Goal: Task Accomplishment & Management: Manage account settings

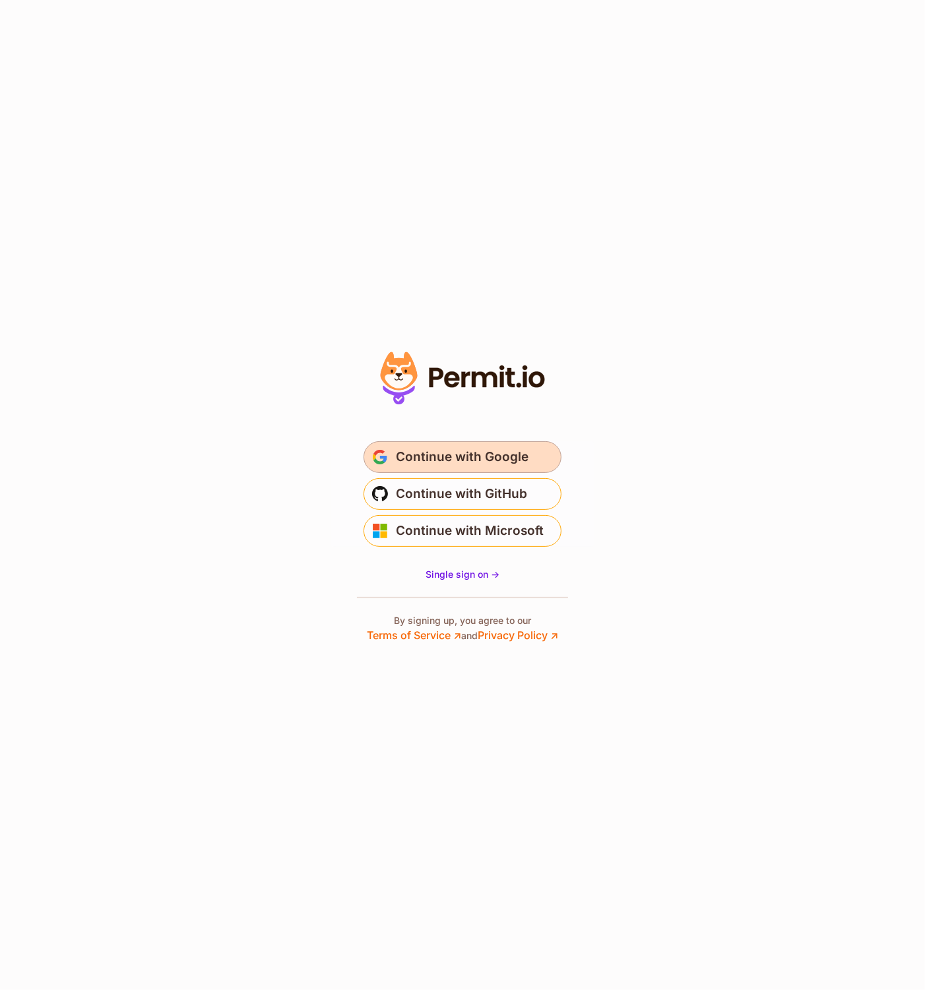
click at [422, 459] on span "Continue with Google" at bounding box center [462, 457] width 133 height 21
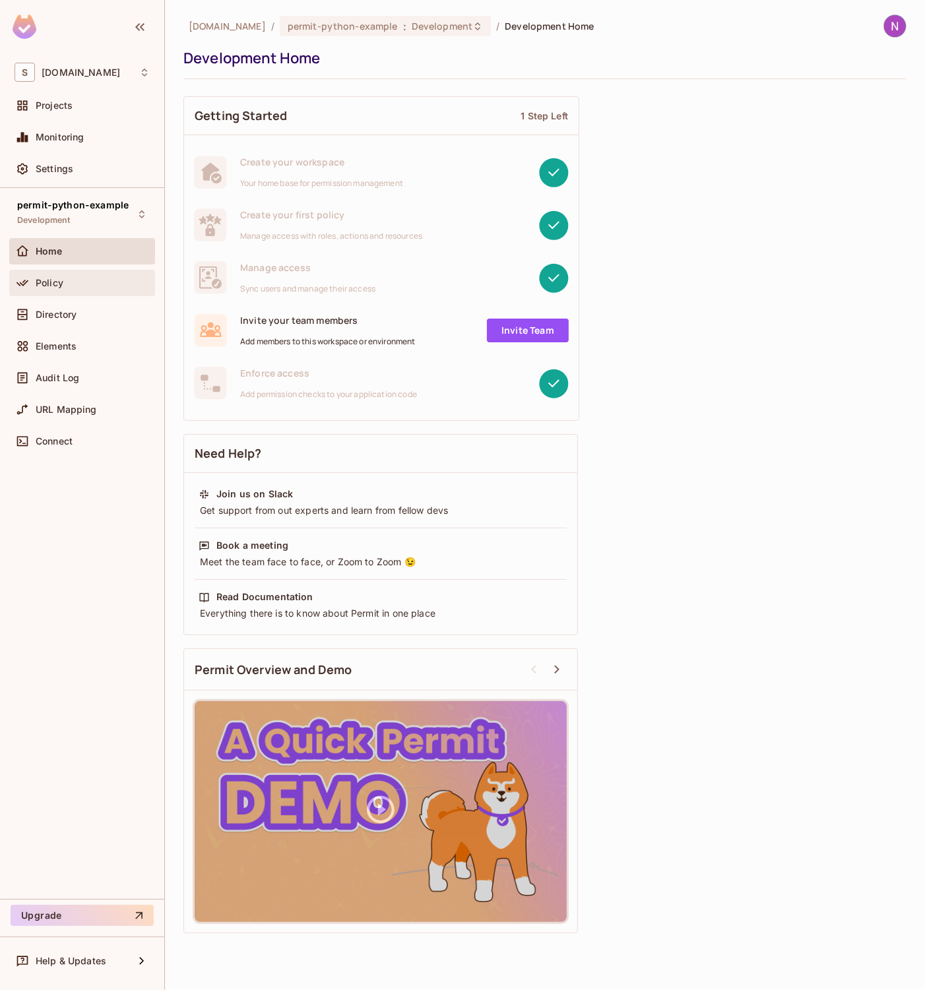
click at [66, 288] on div "Policy" at bounding box center [82, 283] width 135 height 16
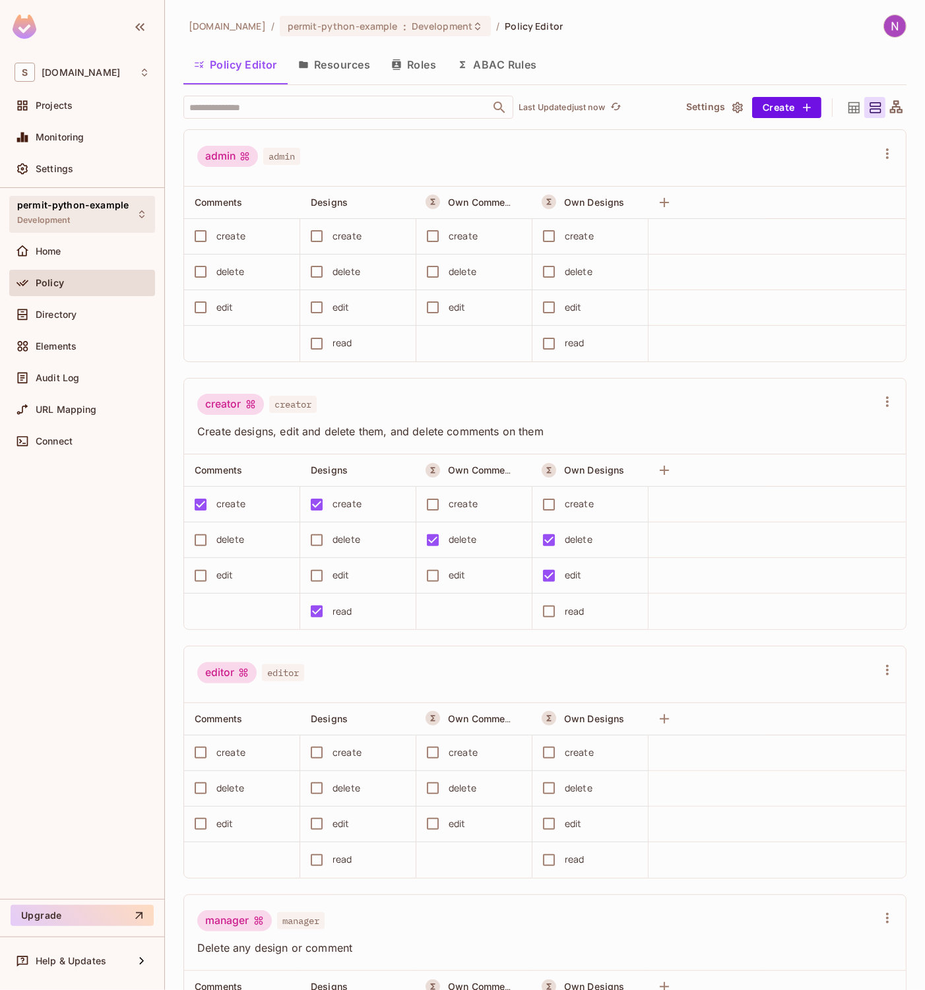
click at [63, 215] on span "Development" at bounding box center [43, 220] width 53 height 11
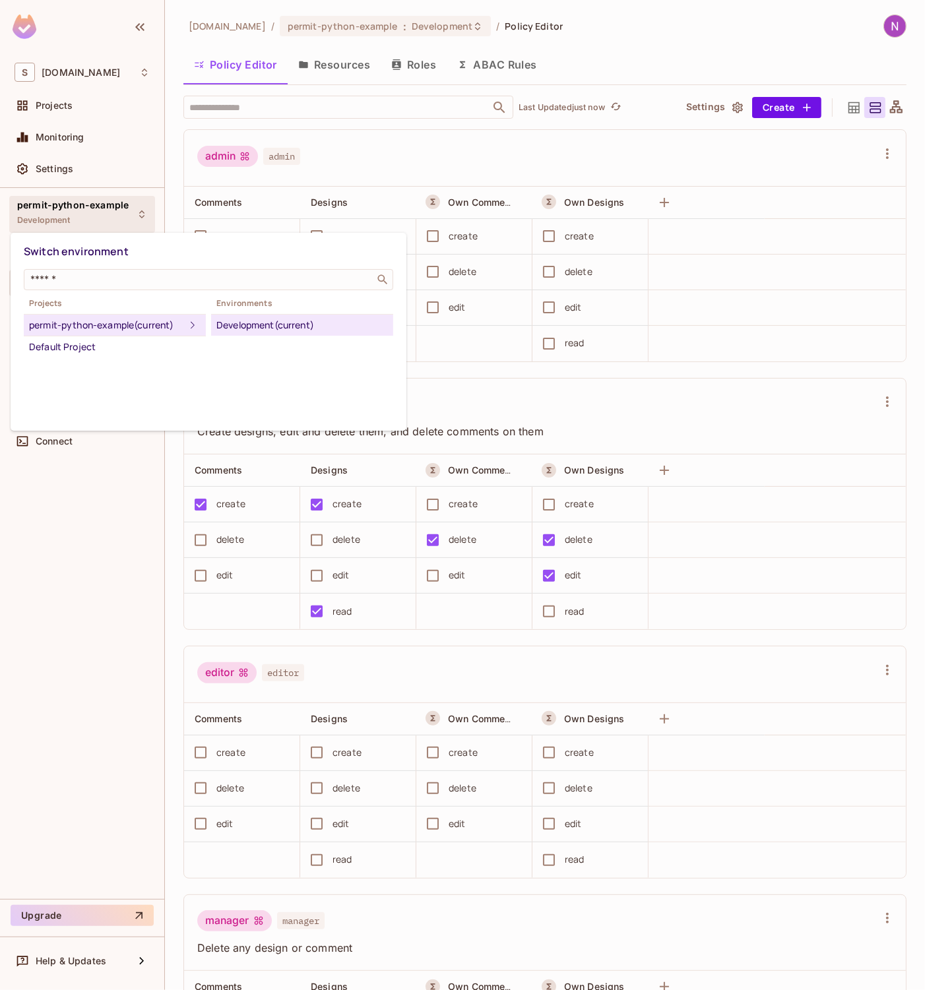
click at [63, 213] on div at bounding box center [462, 495] width 925 height 990
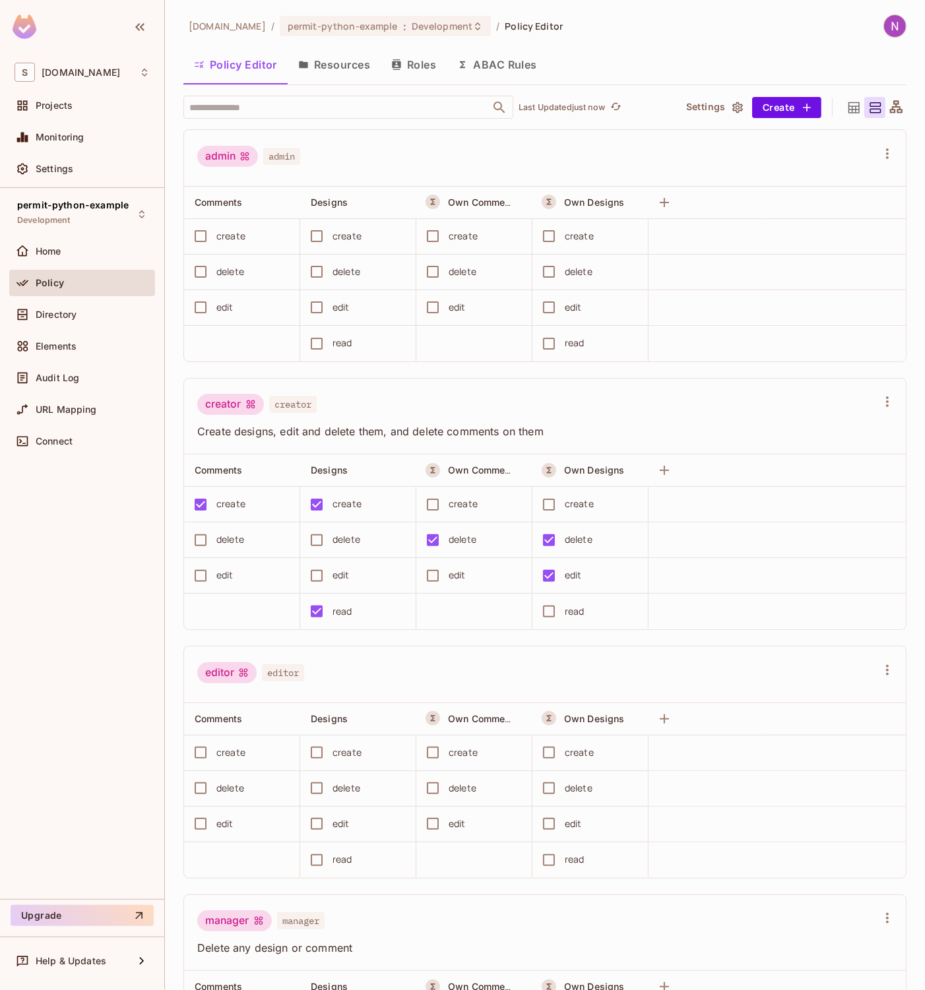
click at [95, 289] on div "Policy" at bounding box center [82, 283] width 135 height 16
click at [63, 251] on div "Home" at bounding box center [93, 251] width 114 height 11
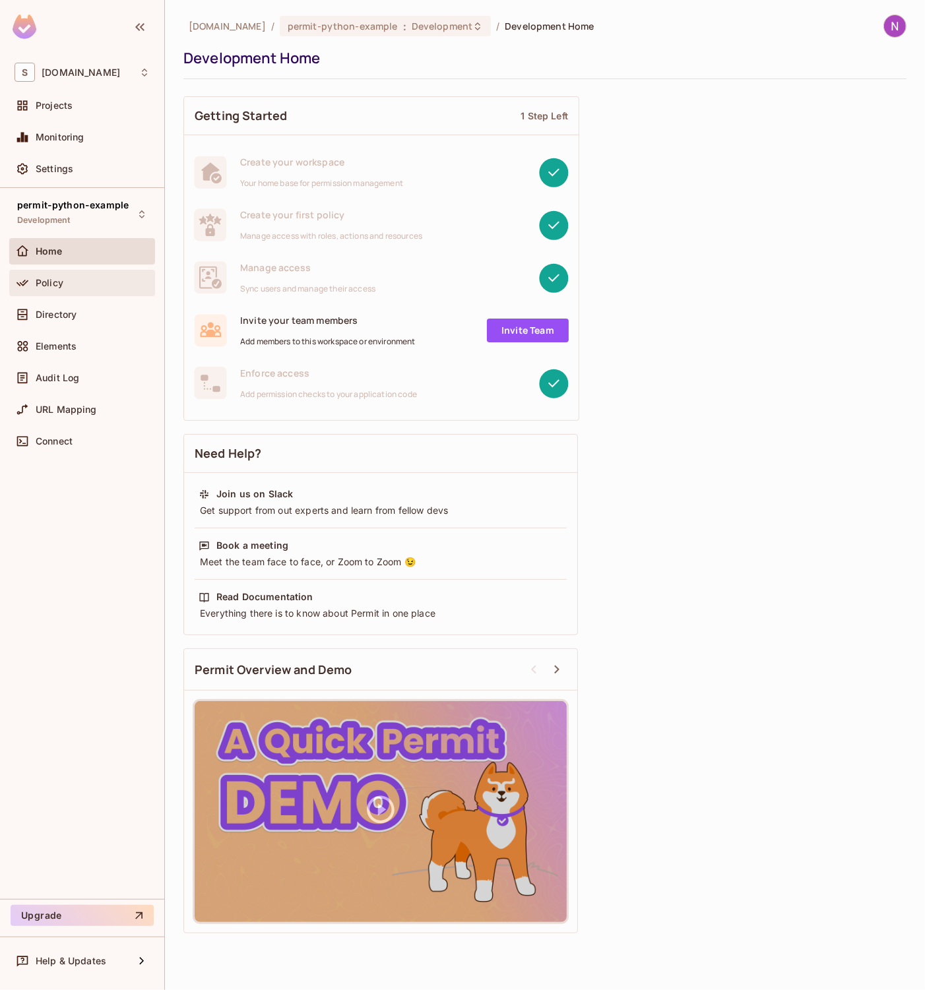
click at [51, 289] on div "Policy" at bounding box center [82, 283] width 135 height 16
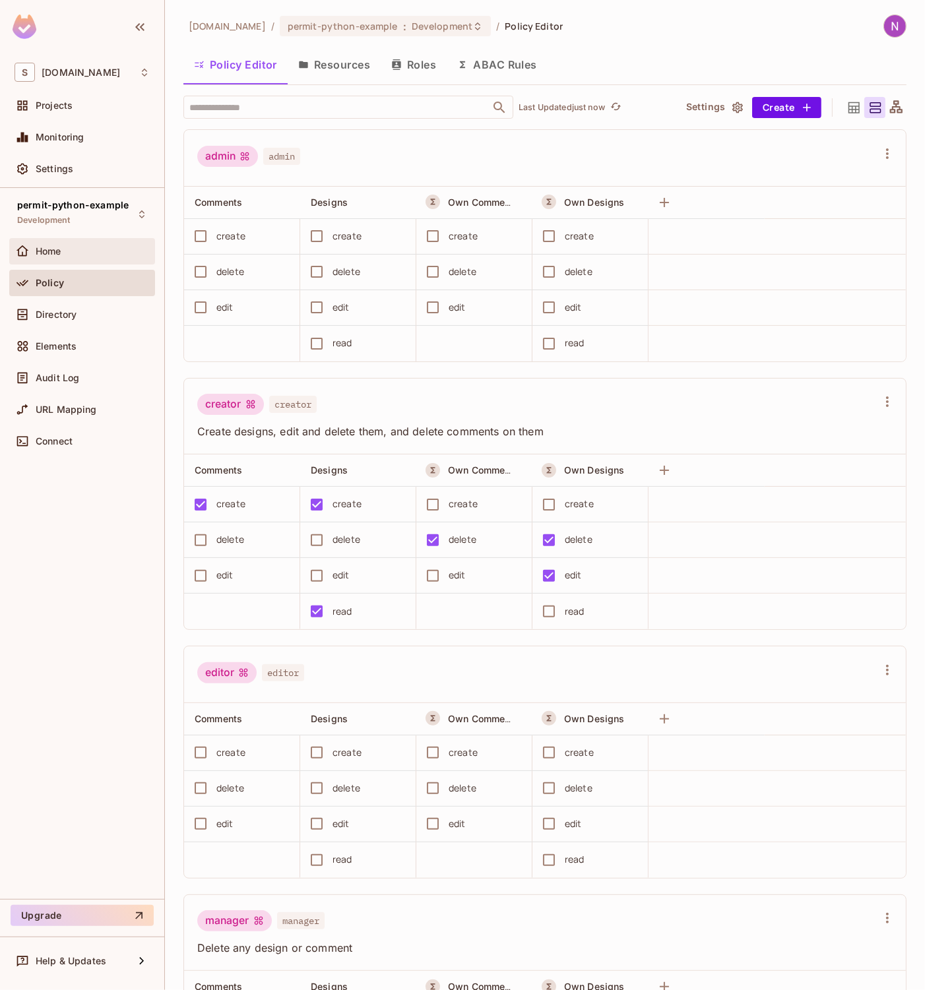
click at [63, 261] on div "Home" at bounding box center [82, 251] width 146 height 26
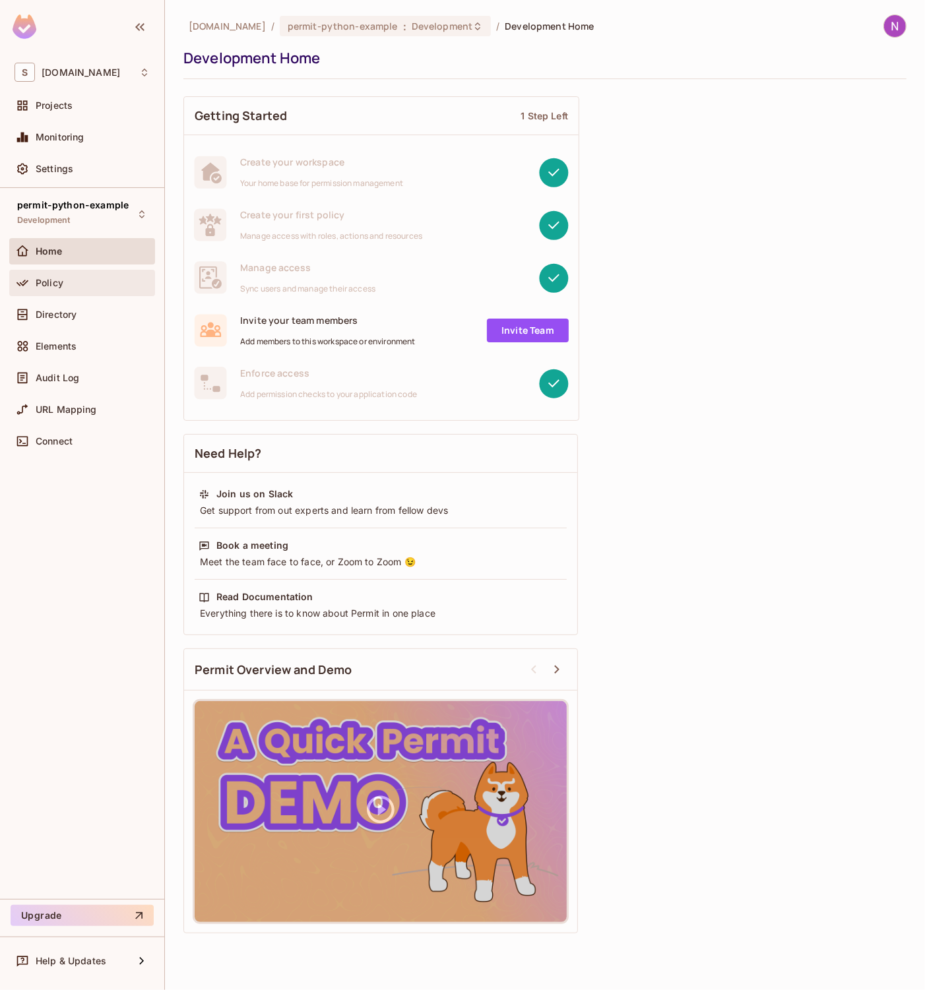
click at [56, 280] on span "Policy" at bounding box center [50, 283] width 28 height 11
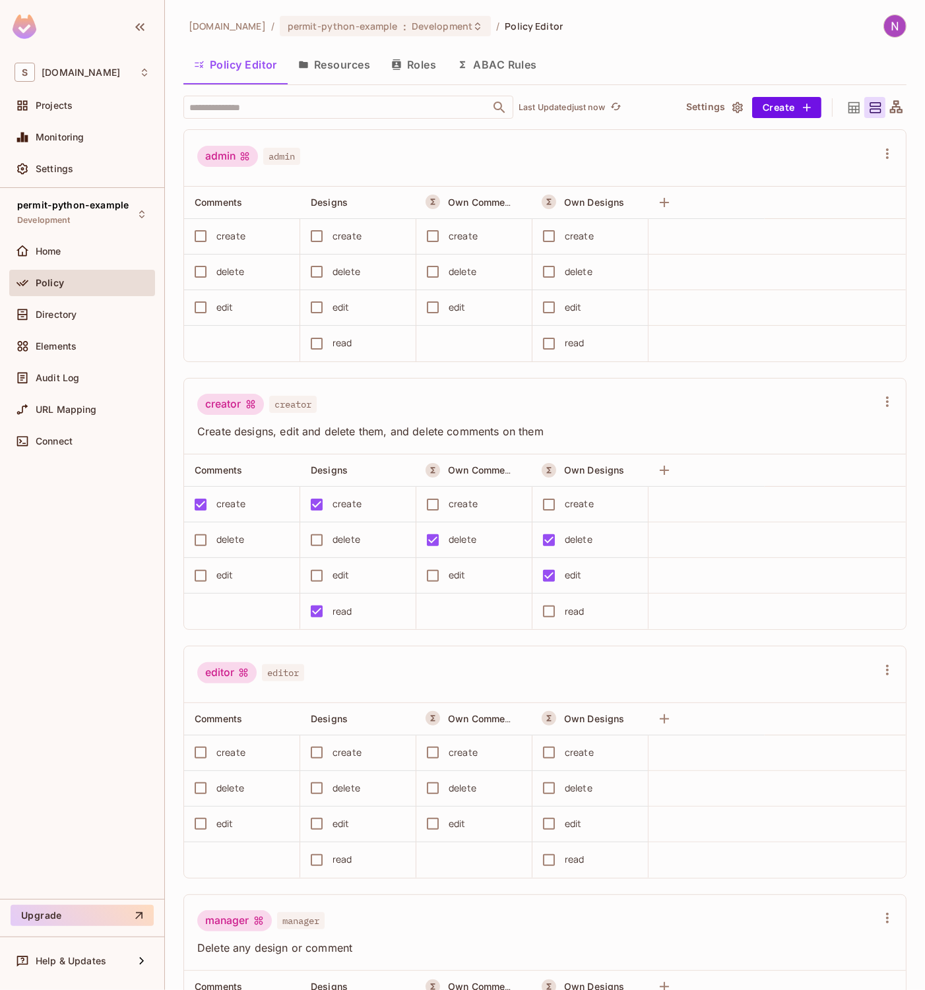
click at [65, 255] on div "Home" at bounding box center [93, 251] width 114 height 11
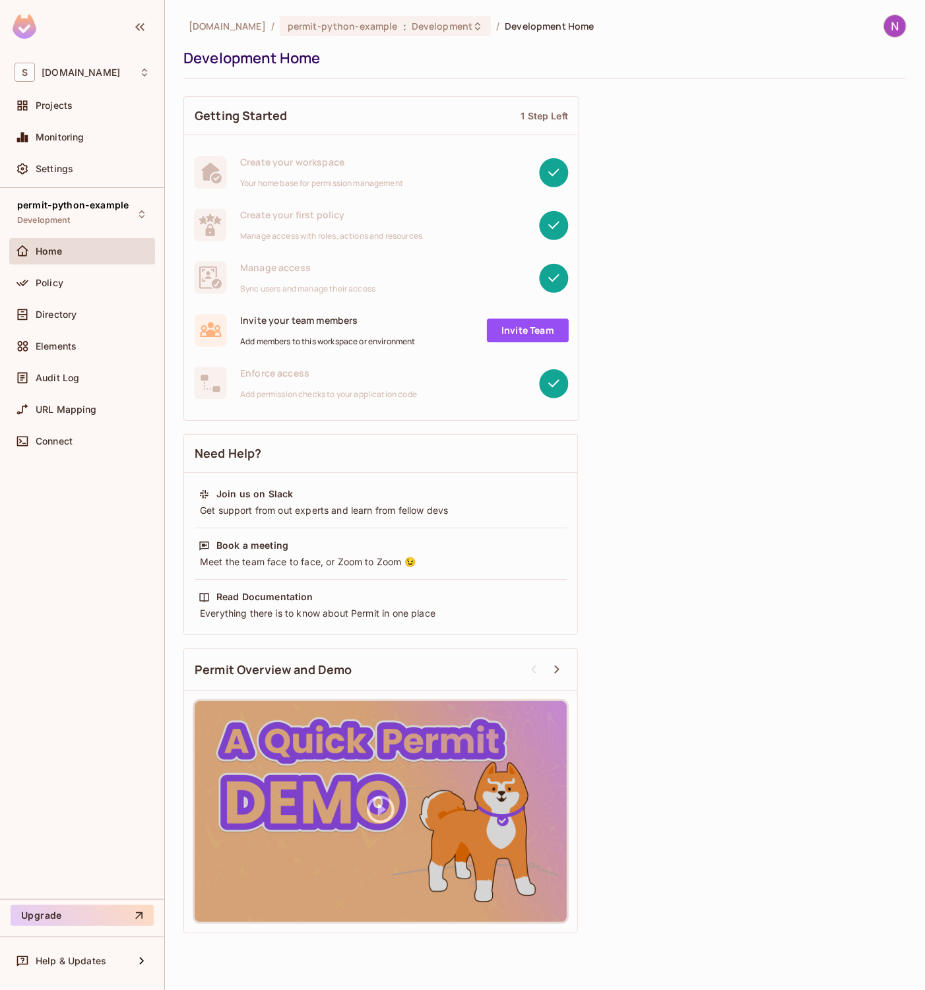
click at [61, 285] on span "Policy" at bounding box center [50, 283] width 28 height 11
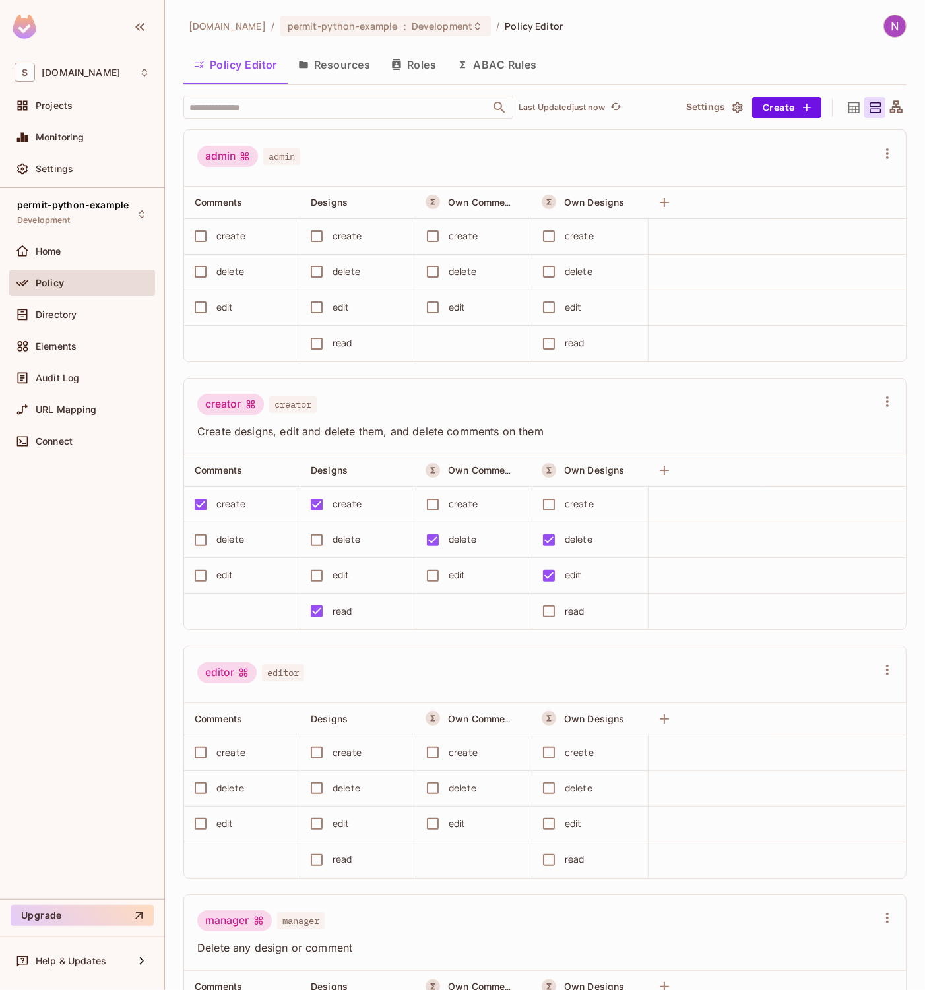
click at [47, 317] on span "Directory" at bounding box center [56, 314] width 41 height 11
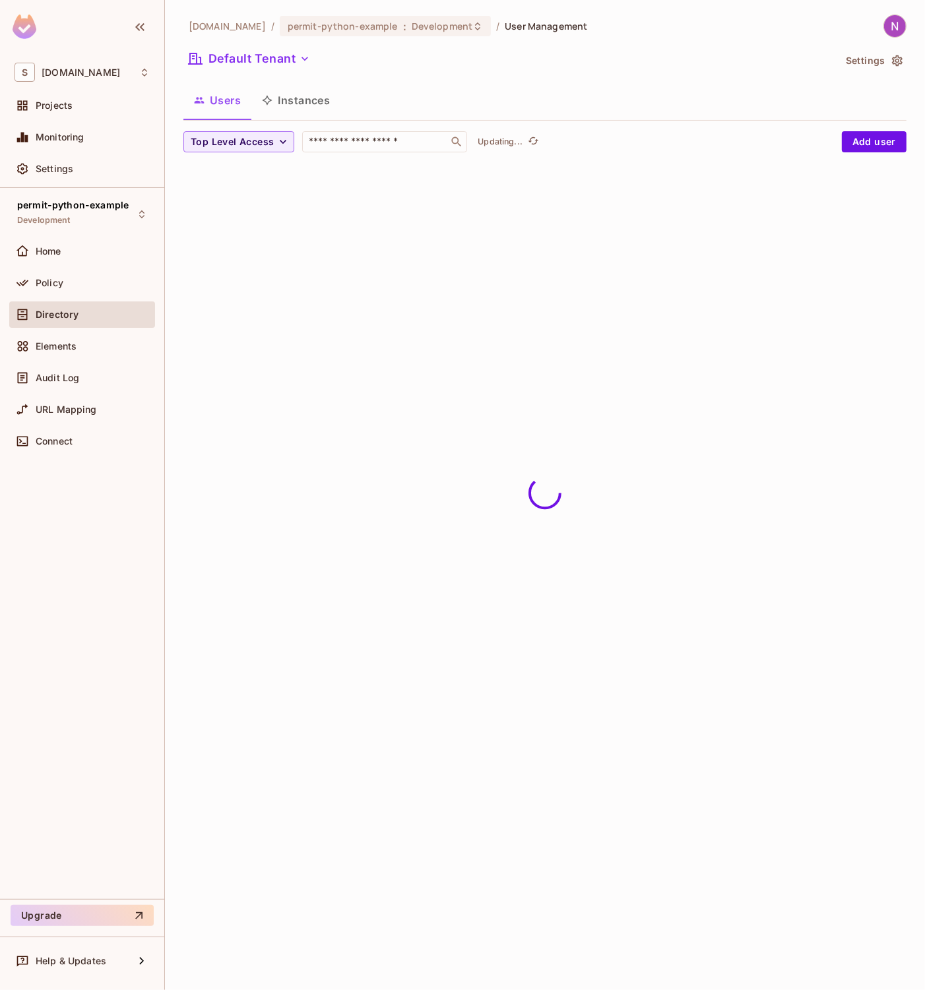
click at [64, 278] on div "Policy" at bounding box center [93, 283] width 114 height 11
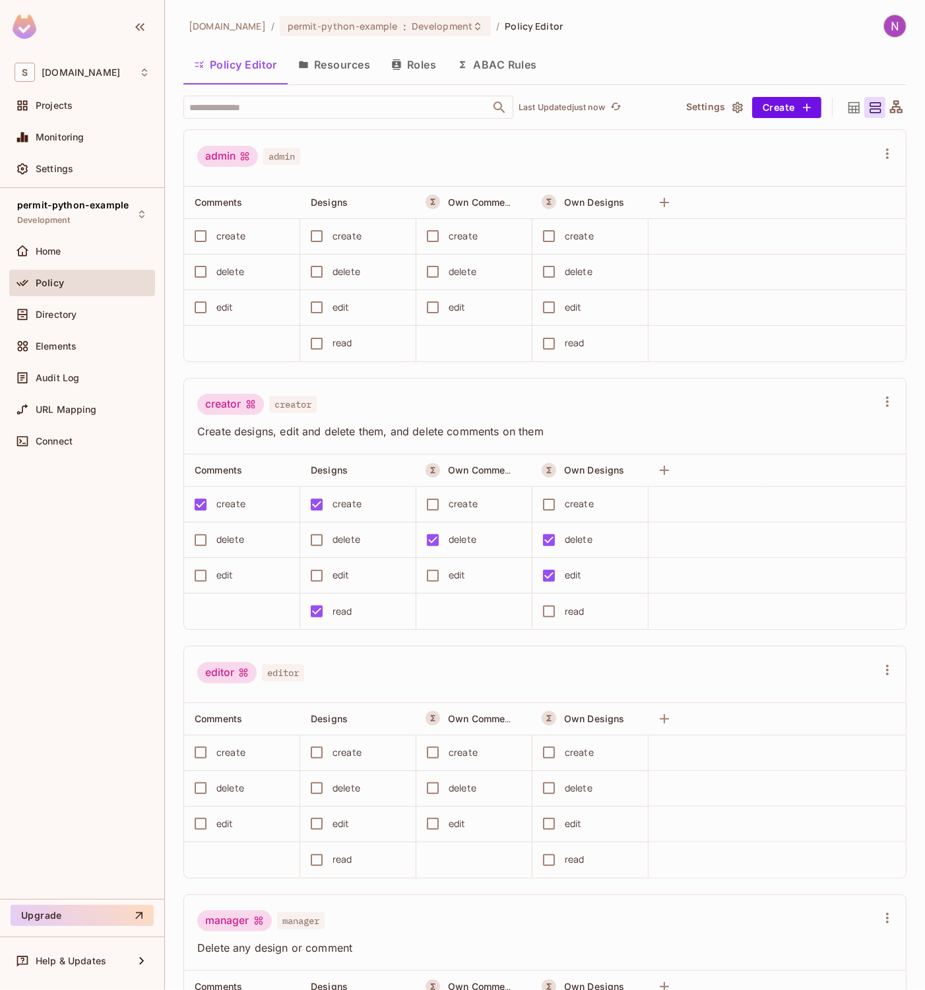
click at [57, 299] on div "Policy" at bounding box center [82, 286] width 146 height 32
click at [63, 275] on div "Policy" at bounding box center [82, 283] width 135 height 16
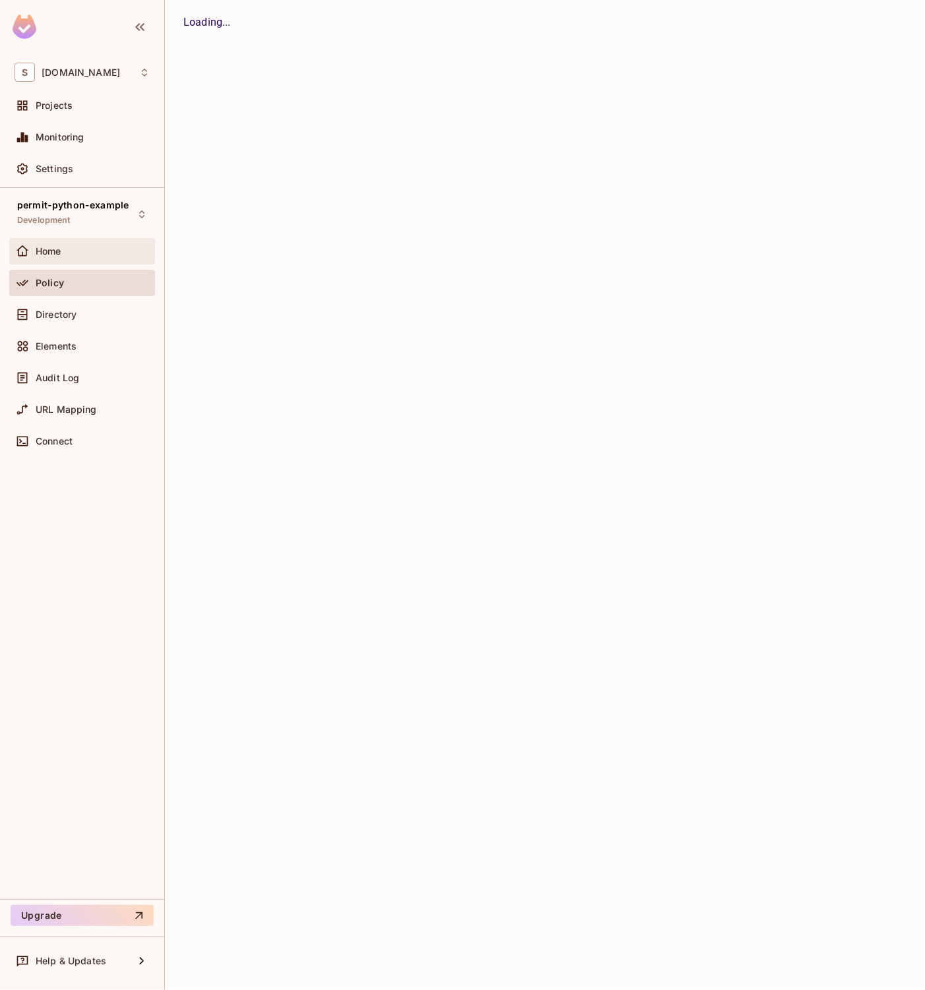
click at [67, 256] on div "Home" at bounding box center [82, 251] width 135 height 16
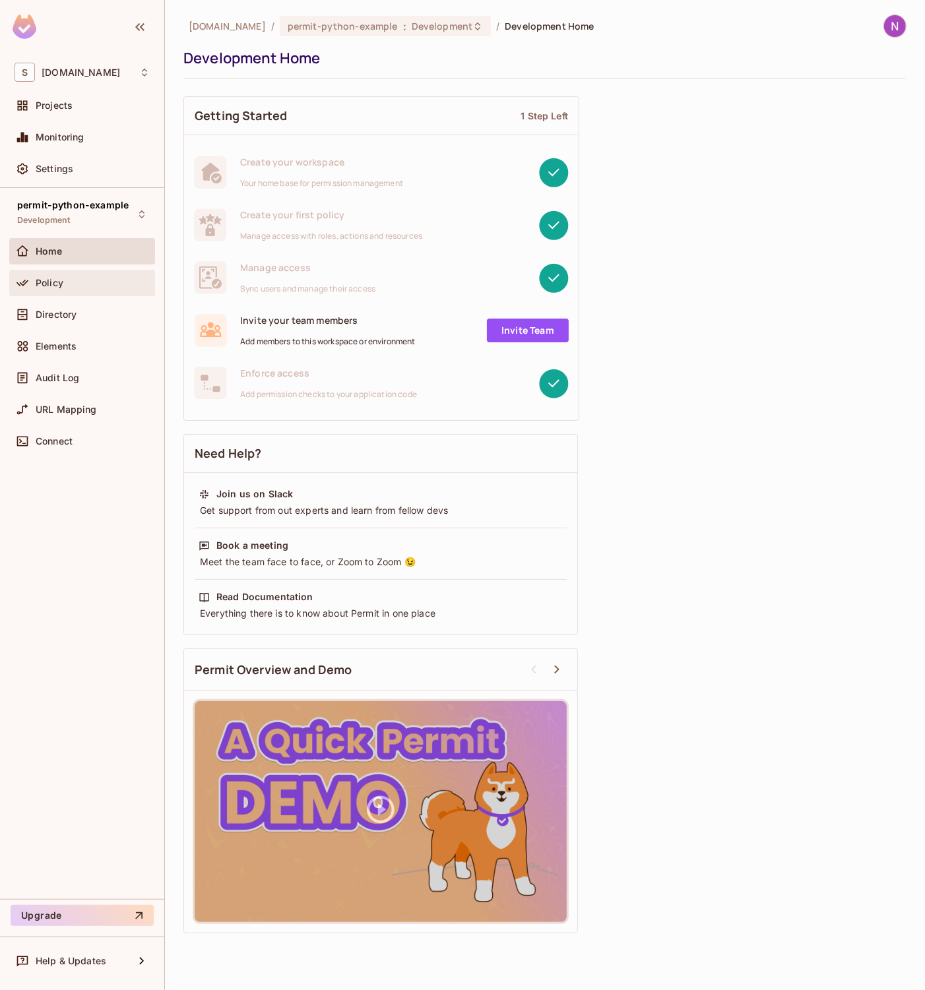
click at [59, 281] on span "Policy" at bounding box center [50, 283] width 28 height 11
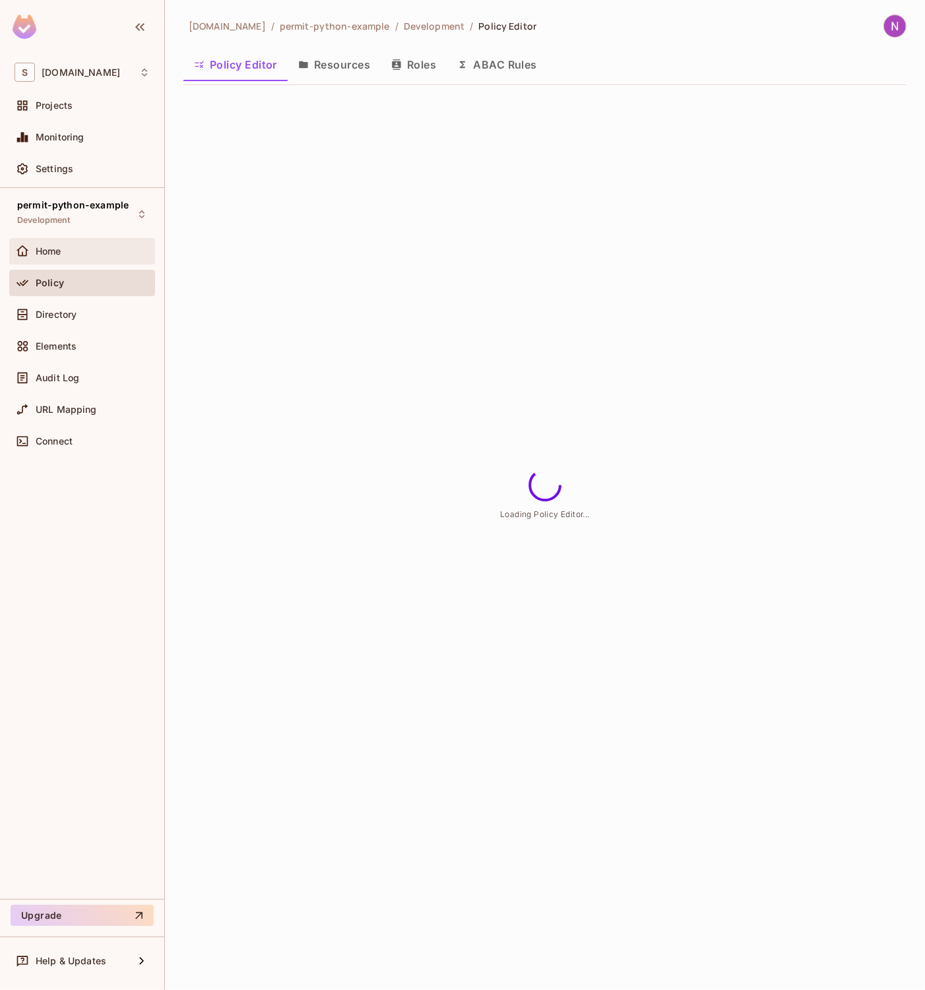
click at [69, 253] on div "Home" at bounding box center [93, 251] width 114 height 11
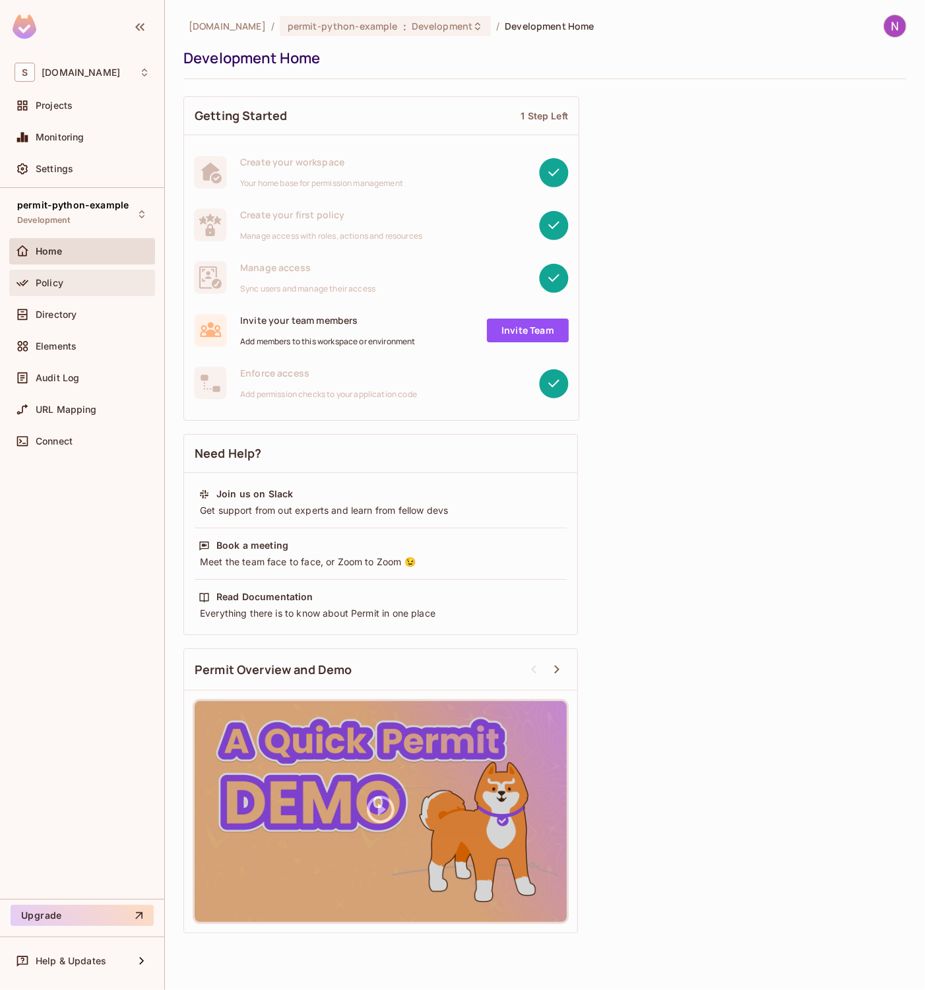
click at [59, 284] on span "Policy" at bounding box center [50, 283] width 28 height 11
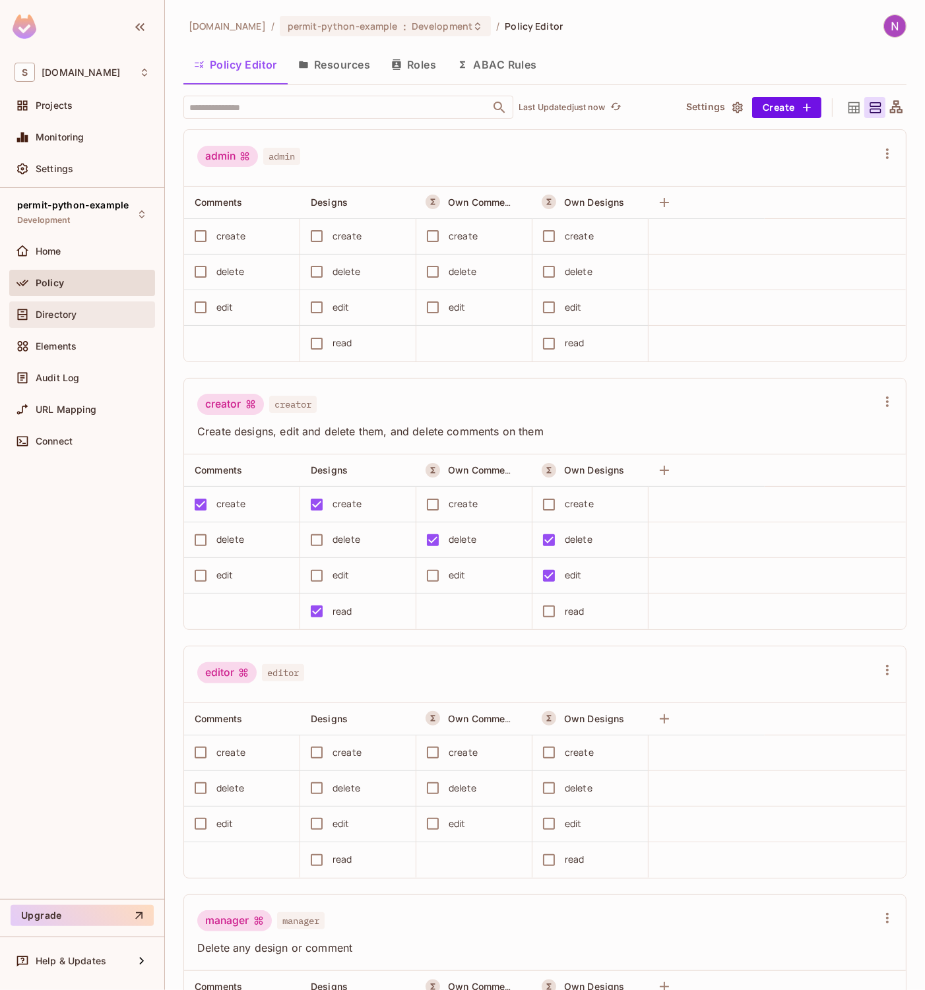
click at [54, 301] on div "Directory" at bounding box center [82, 314] width 146 height 26
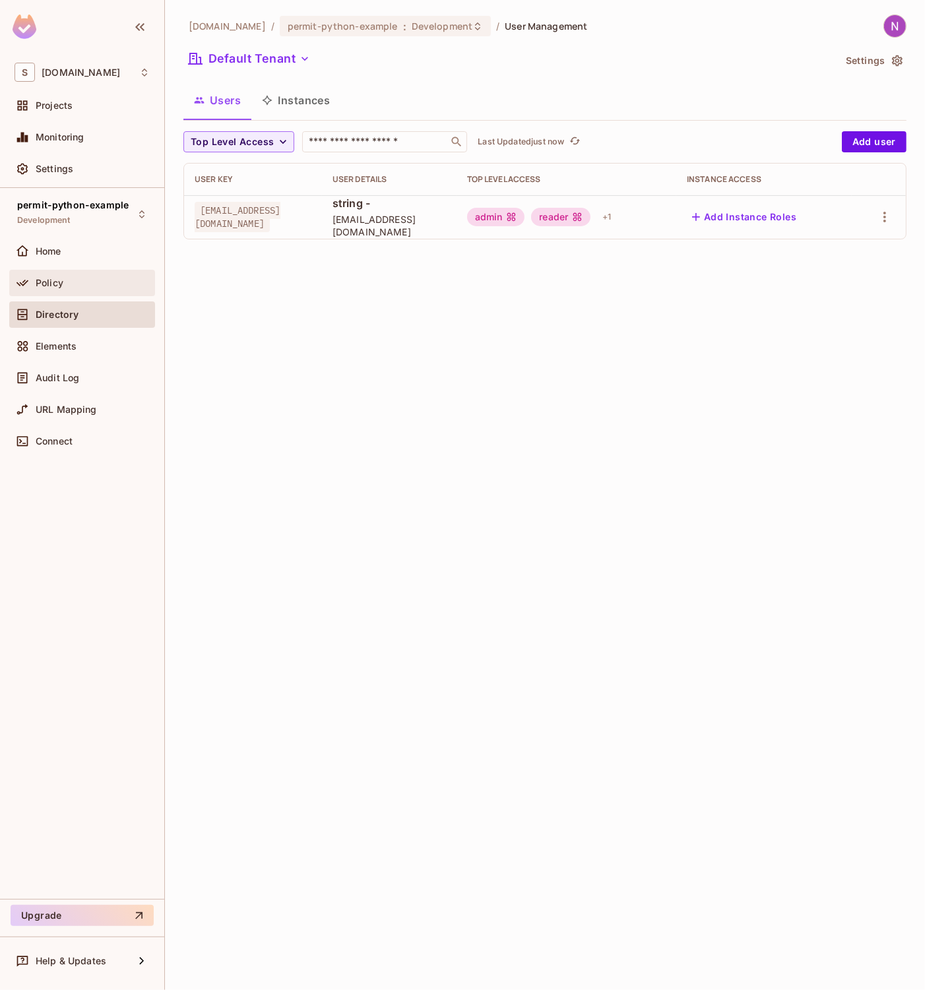
click at [73, 275] on div "Policy" at bounding box center [82, 283] width 135 height 16
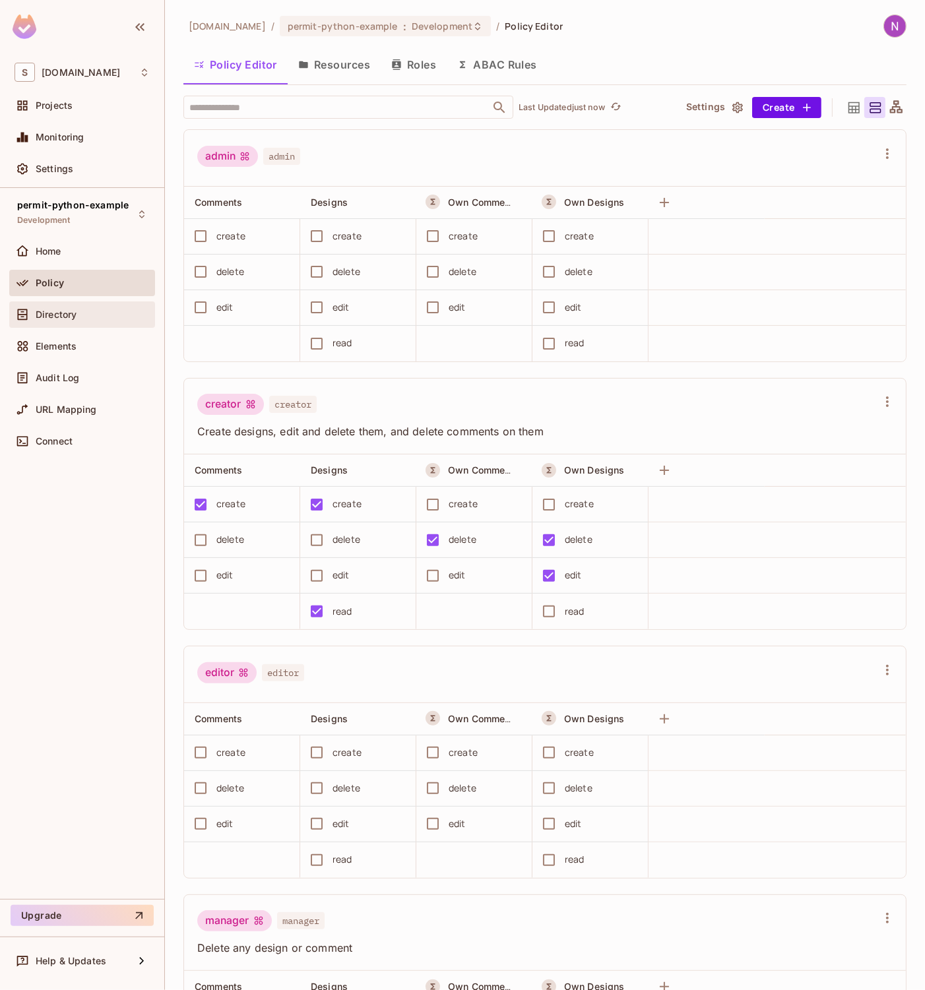
click at [49, 311] on span "Directory" at bounding box center [56, 314] width 41 height 11
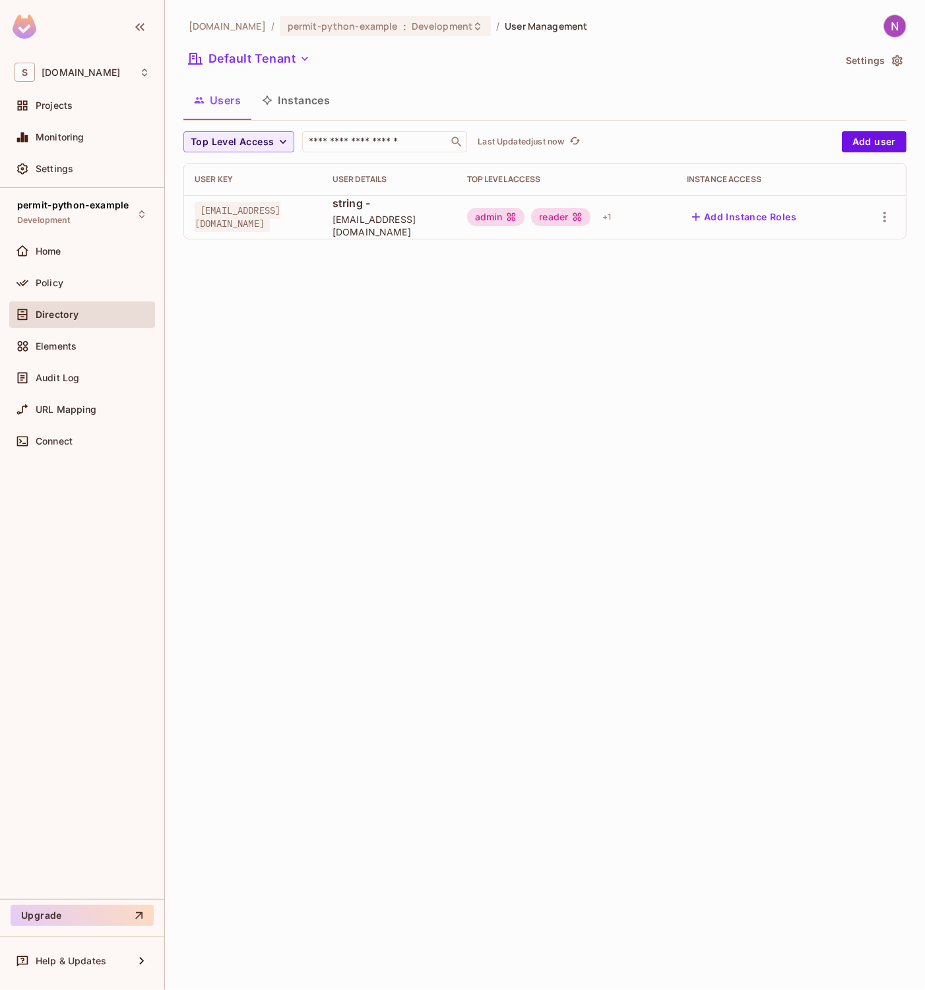
click at [413, 318] on div "skyviv.com / permit-python-example : Development / User Management Default Tena…" at bounding box center [545, 495] width 760 height 990
click at [327, 307] on div "skyviv.com / permit-python-example : Development / User Management Default Tena…" at bounding box center [545, 495] width 760 height 990
click at [67, 278] on div "Policy" at bounding box center [93, 283] width 114 height 11
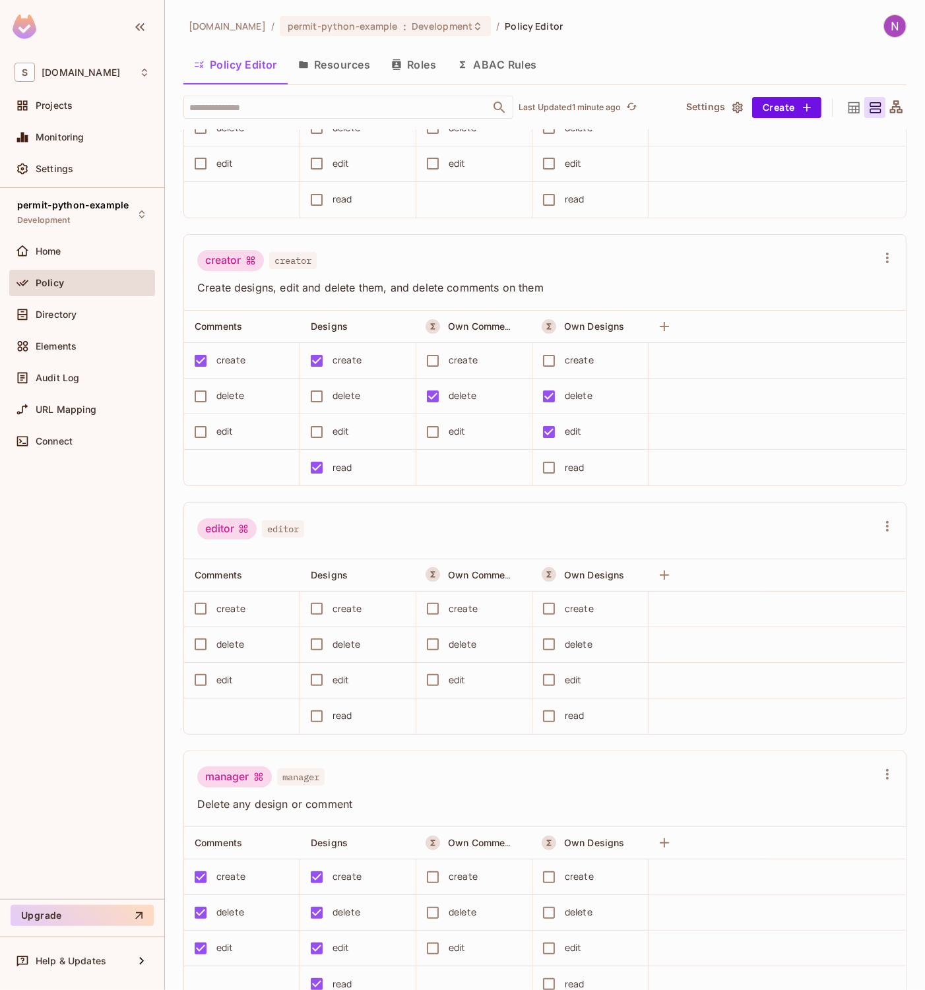
scroll to position [146, 0]
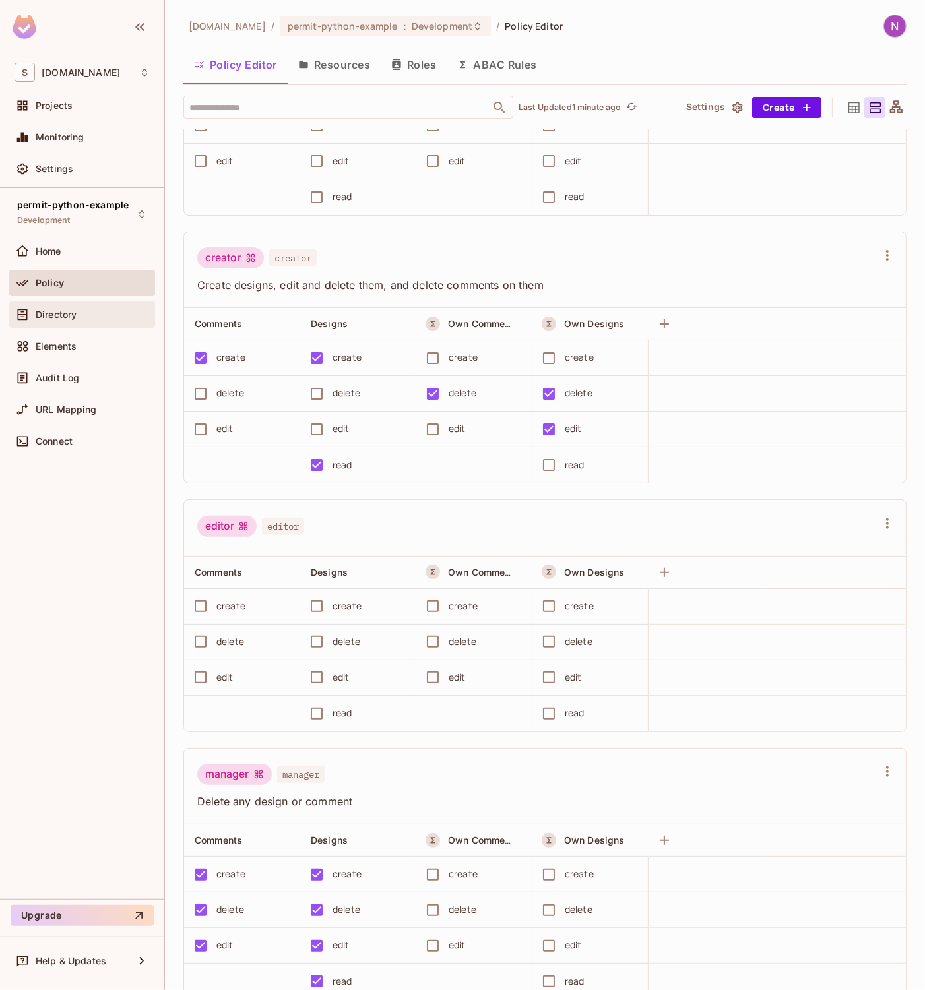
click at [56, 317] on span "Directory" at bounding box center [56, 314] width 41 height 11
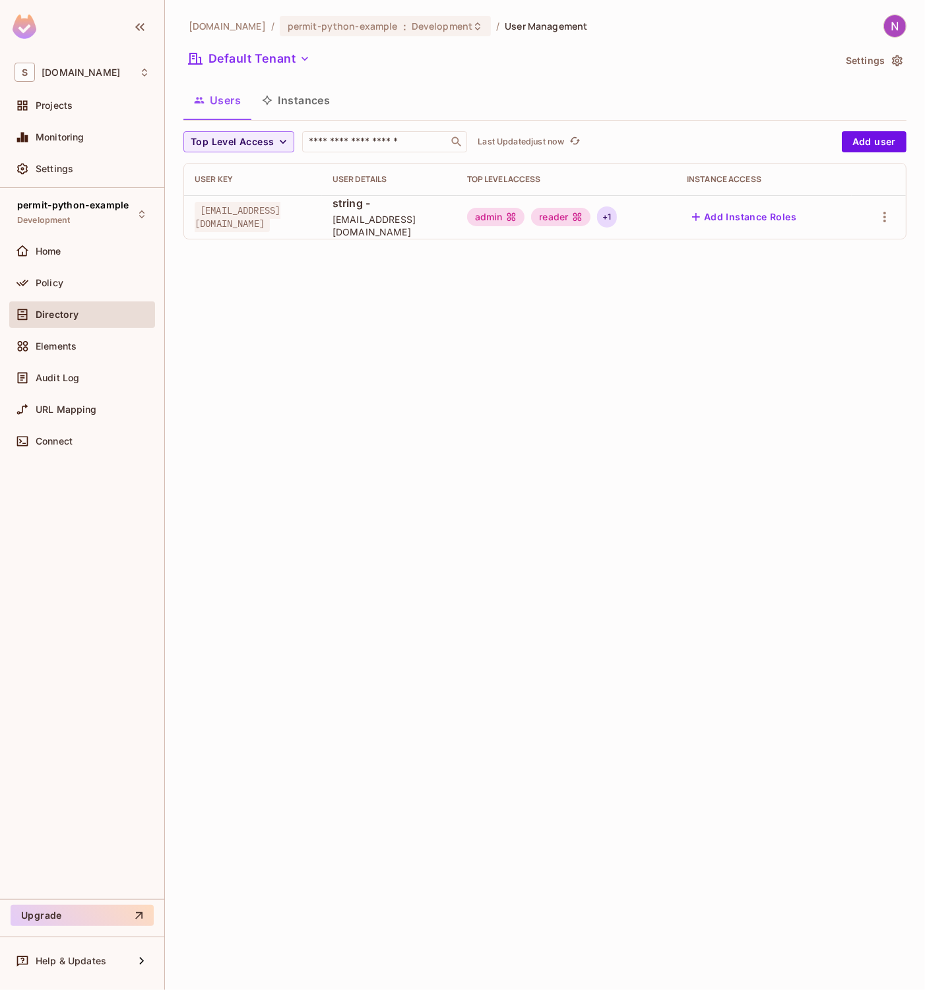
click at [616, 220] on div "+ 1" at bounding box center [606, 216] width 19 height 21
click at [885, 214] on div at bounding box center [462, 495] width 925 height 990
click at [885, 218] on icon "button" at bounding box center [884, 217] width 3 height 11
click at [840, 243] on li "Edit" at bounding box center [827, 247] width 117 height 29
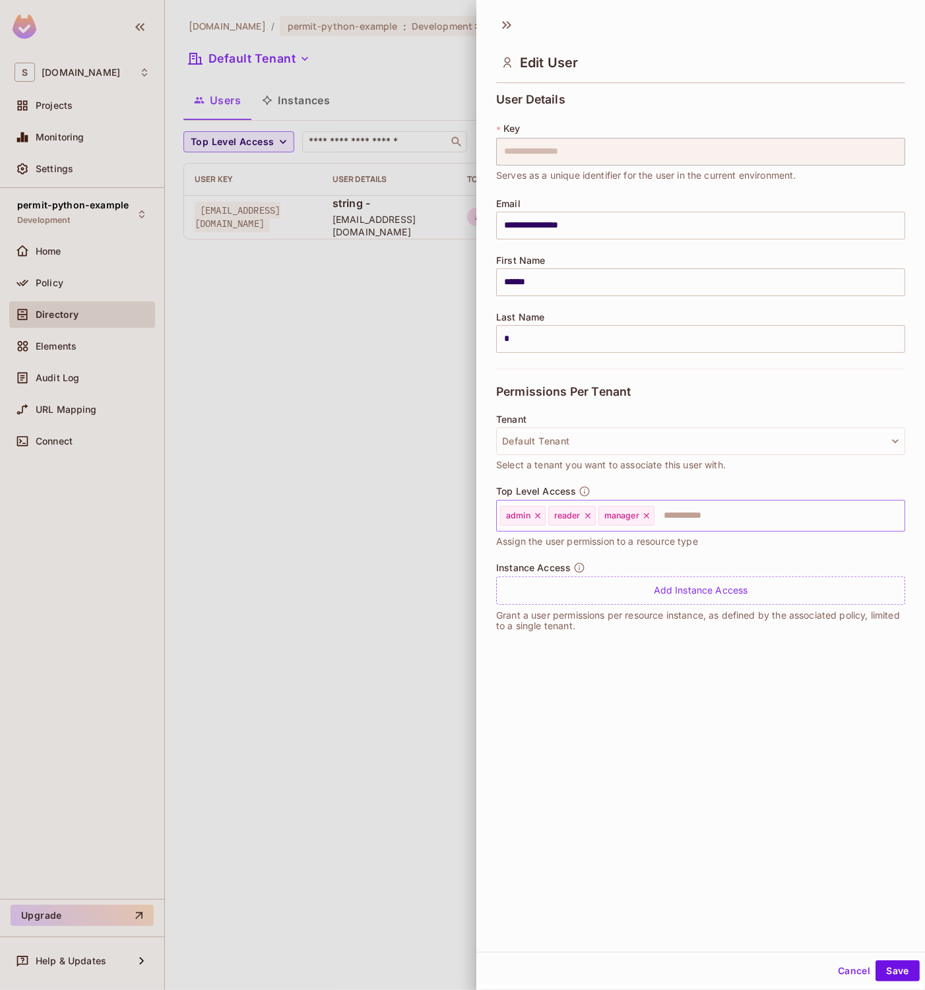
click at [649, 513] on icon at bounding box center [646, 515] width 5 height 5
drag, startPoint x: 590, startPoint y: 518, endPoint x: 575, endPoint y: 520, distance: 15.2
click at [590, 518] on icon at bounding box center [587, 515] width 9 height 9
click at [534, 518] on icon at bounding box center [537, 515] width 9 height 9
click at [882, 980] on button "Save" at bounding box center [897, 970] width 44 height 21
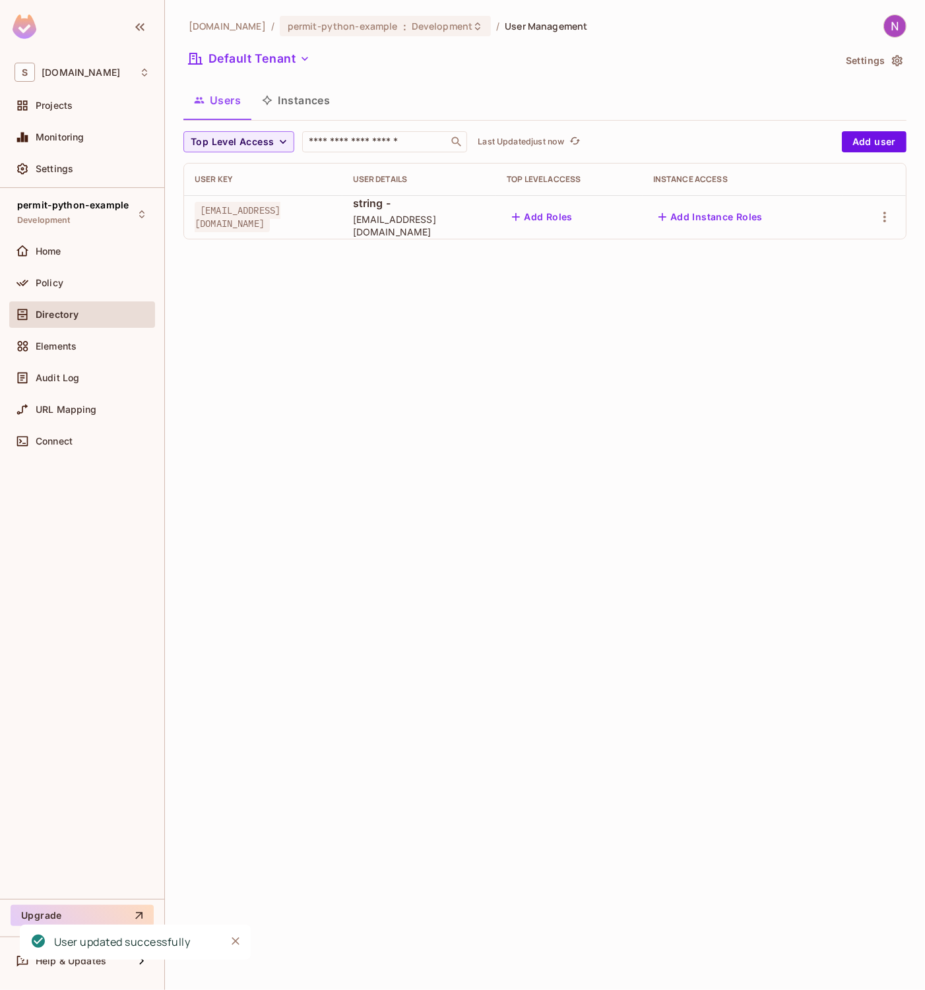
click at [691, 360] on div "skyviv.com / permit-python-example : Development / User Management Default Tena…" at bounding box center [545, 495] width 760 height 990
